Goal: Information Seeking & Learning: Learn about a topic

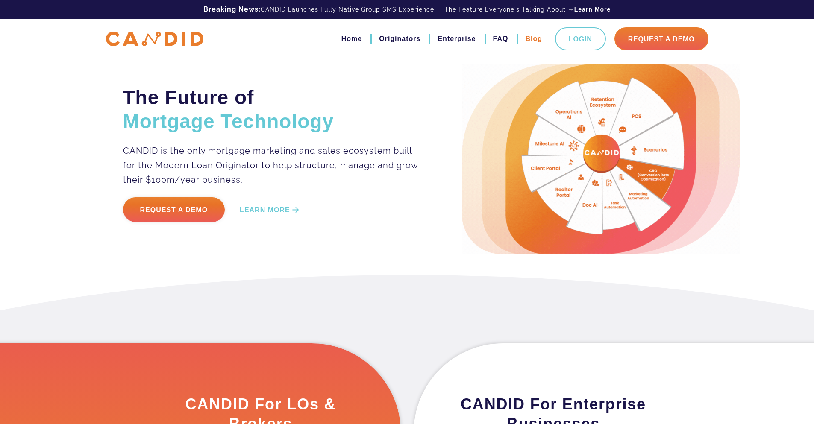
click at [533, 38] on link "Blog" at bounding box center [533, 39] width 17 height 15
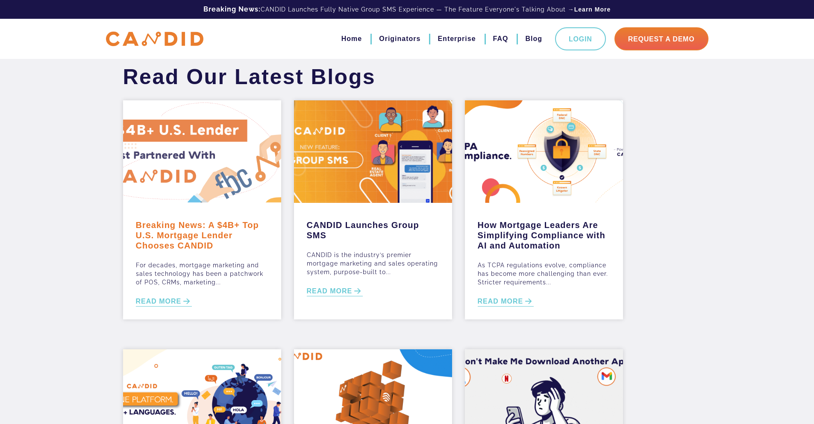
click at [201, 235] on link "Breaking News: A $4B+ Top U.S. Mortgage Lender Chooses CANDID" at bounding box center [202, 233] width 133 height 35
